Goal: Information Seeking & Learning: Learn about a topic

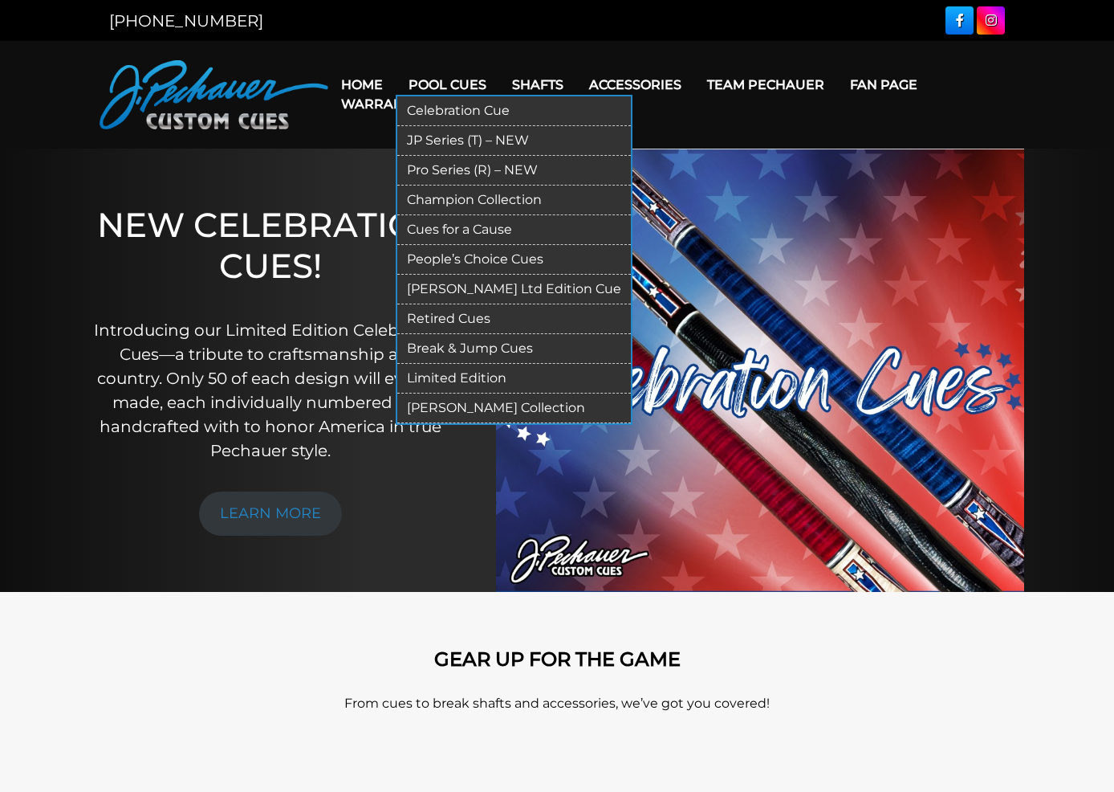
click at [454, 304] on link "[PERSON_NAME] Ltd Edition Cue" at bounding box center [514, 290] width 234 height 30
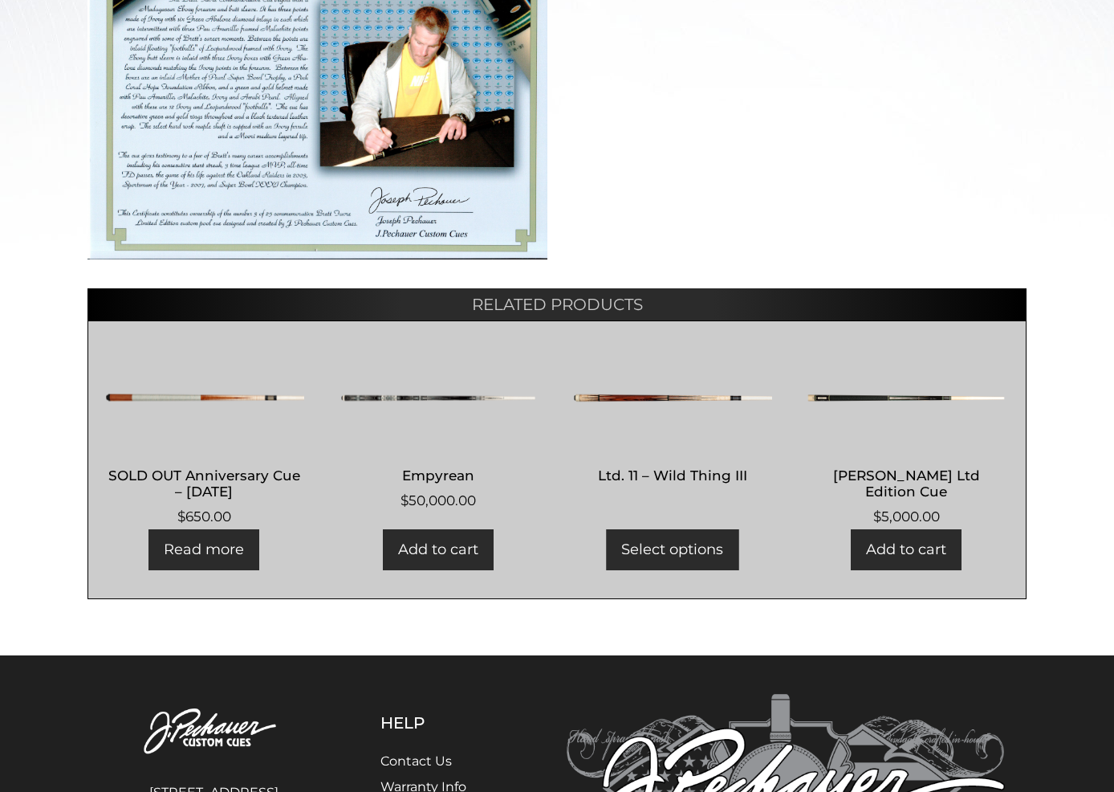
scroll to position [676, 0]
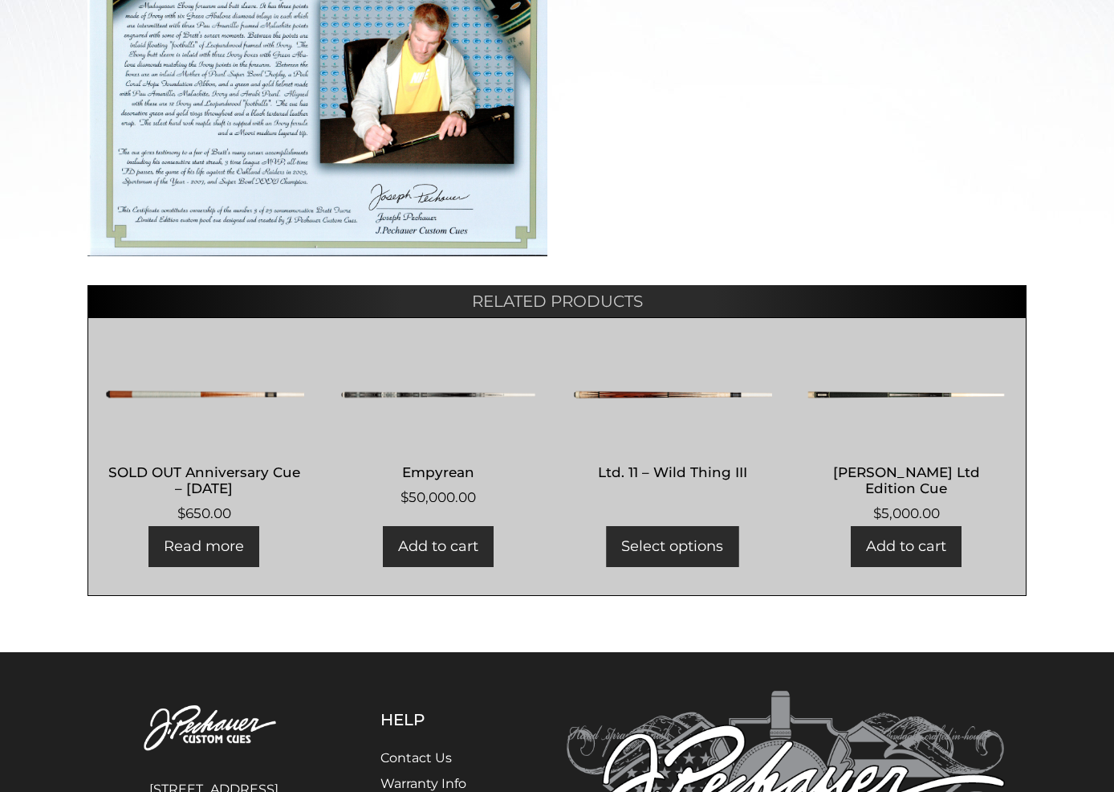
click at [443, 409] on img at bounding box center [439, 394] width 200 height 96
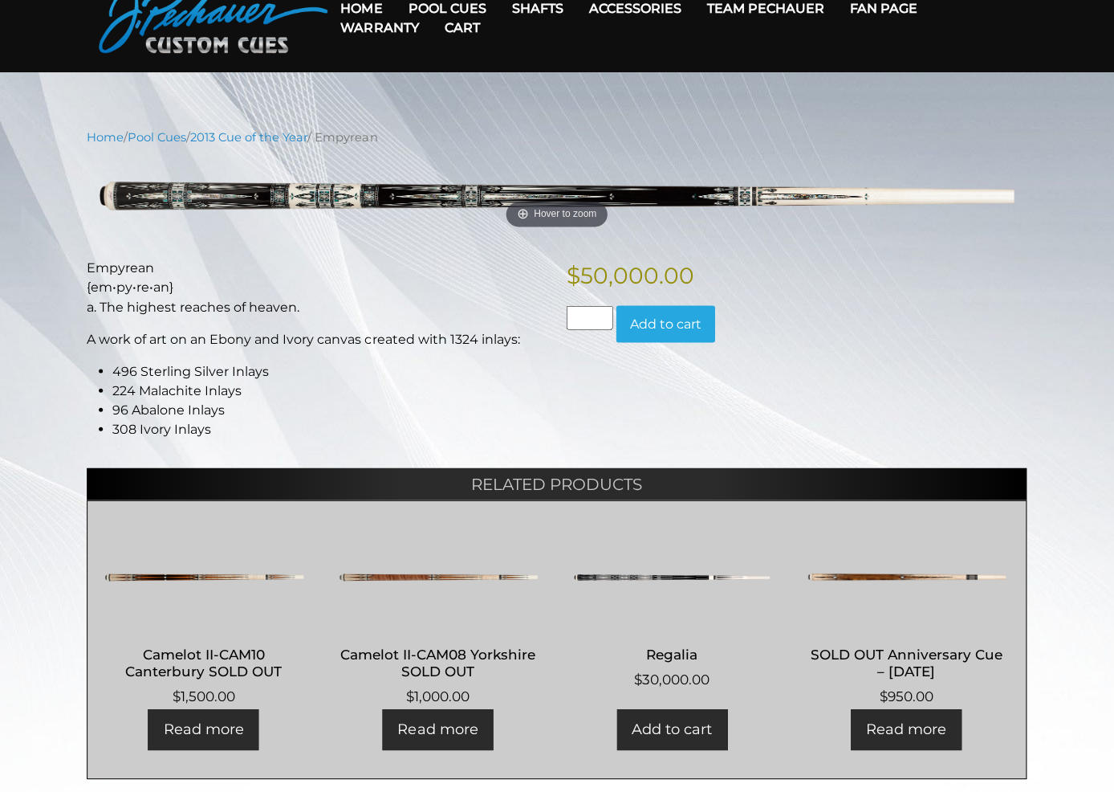
scroll to position [75, 0]
